Goal: Task Accomplishment & Management: Use online tool/utility

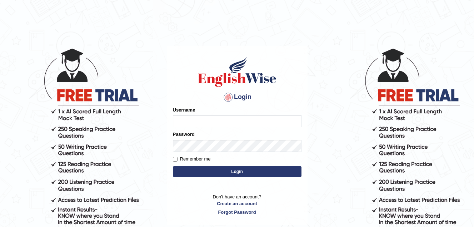
type input "Jade0806"
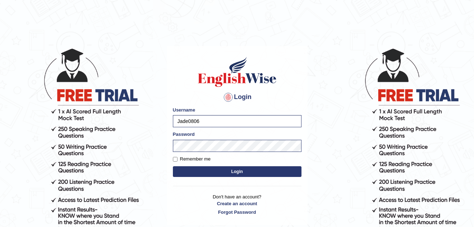
click at [237, 174] on button "Login" at bounding box center [237, 171] width 129 height 11
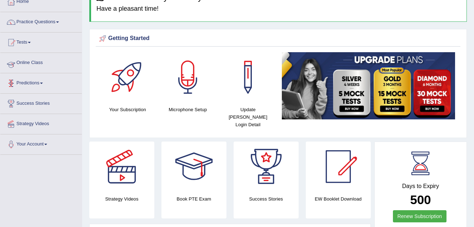
scroll to position [36, 0]
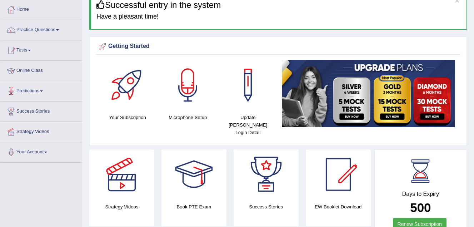
click at [47, 69] on link "Online Class" at bounding box center [41, 70] width 82 height 18
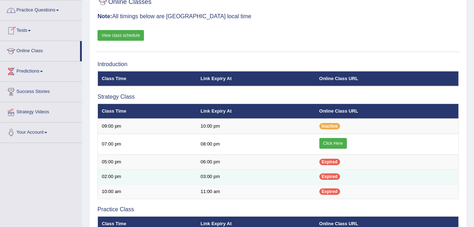
scroll to position [72, 0]
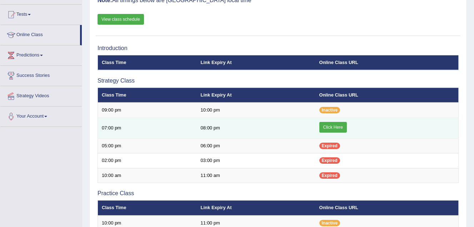
click at [334, 125] on link "Click Here" at bounding box center [334, 127] width 28 height 11
